Goal: Task Accomplishment & Management: Manage account settings

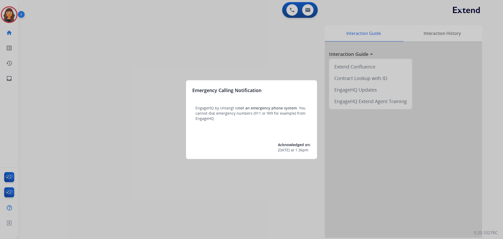
click at [118, 68] on div at bounding box center [251, 119] width 503 height 239
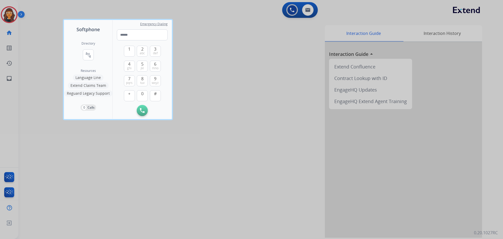
click at [38, 42] on div at bounding box center [251, 119] width 503 height 239
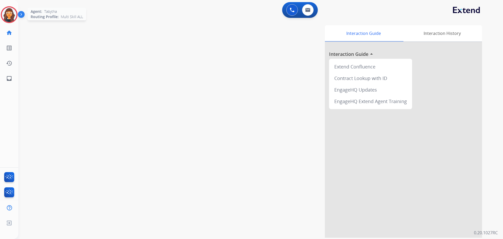
click at [5, 15] on img at bounding box center [9, 14] width 15 height 15
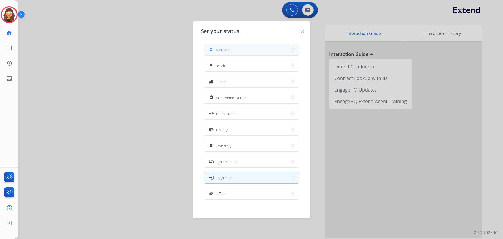
click at [251, 52] on button "how_to_reg Available" at bounding box center [251, 49] width 95 height 11
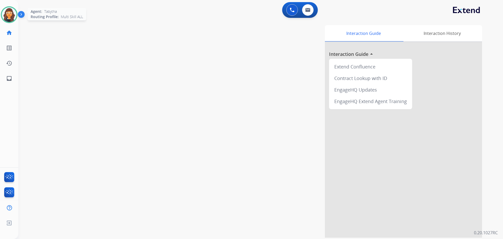
click at [5, 17] on img at bounding box center [9, 14] width 15 height 15
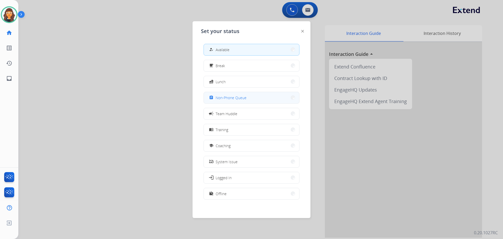
click at [223, 98] on span "Non-Phone Queue" at bounding box center [231, 98] width 31 height 6
